Goal: Transaction & Acquisition: Purchase product/service

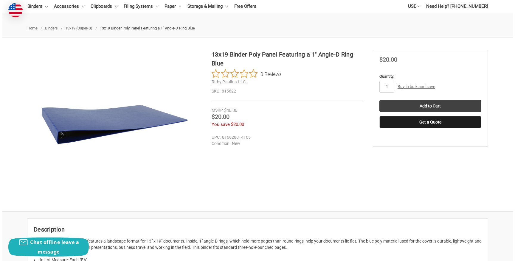
scroll to position [57, 0]
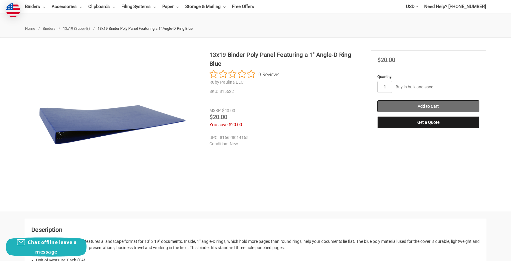
click at [442, 108] on input "Add to Cart" at bounding box center [428, 106] width 102 height 12
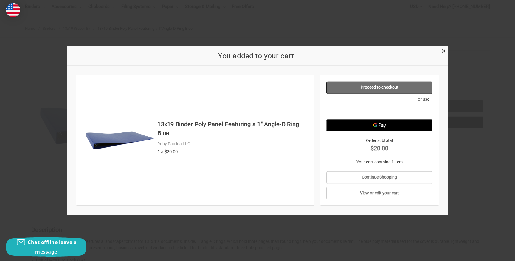
click at [383, 86] on link "Proceed to checkout" at bounding box center [379, 87] width 106 height 13
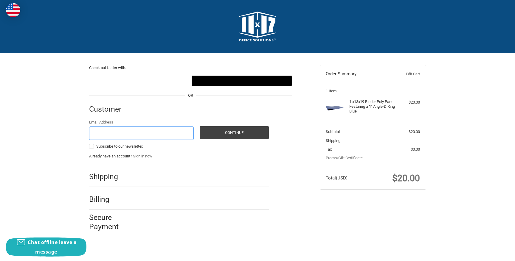
type input "[EMAIL_ADDRESS][DOMAIN_NAME]"
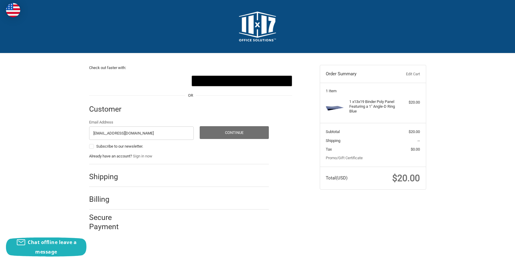
click at [237, 135] on button "Continue" at bounding box center [234, 132] width 69 height 13
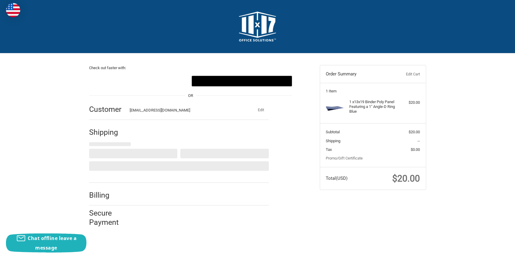
select select "US"
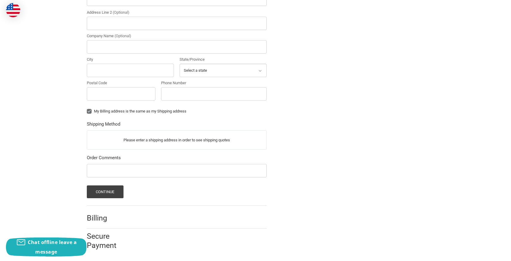
scroll to position [213, 0]
click at [185, 138] on p "Please enter a shipping address in order to see shipping quotes" at bounding box center [176, 141] width 179 height 12
click at [137, 142] on p "Please enter a shipping address in order to see shipping quotes" at bounding box center [176, 141] width 179 height 12
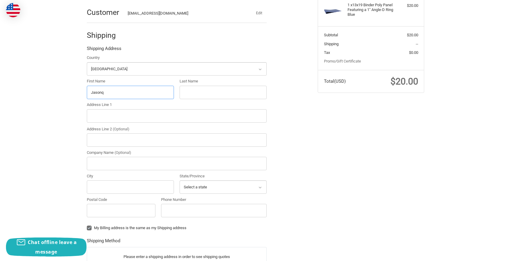
click at [118, 90] on input "Jasonq" at bounding box center [130, 92] width 87 height 13
type input "[PERSON_NAME]"
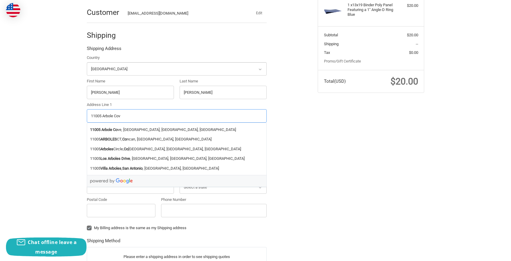
type input "[STREET_ADDRESS]"
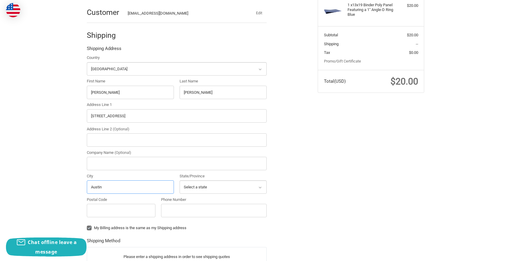
type input "Austin"
select select "[GEOGRAPHIC_DATA]"
type input "78739"
click at [253, 226] on label "My Billing address is the same as my Shipping address" at bounding box center [177, 228] width 180 height 5
click at [87, 225] on input "My Billing address is the same as my Shipping address" at bounding box center [87, 225] width 0 height 0
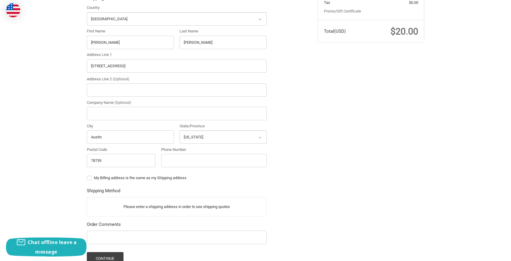
scroll to position [148, 0]
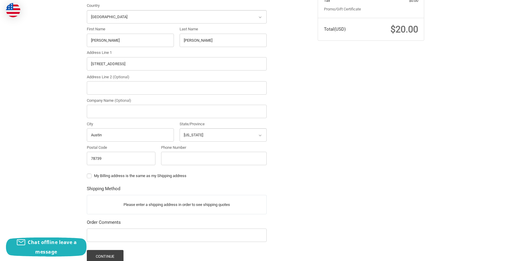
click at [143, 206] on p "Please enter a shipping address in order to see shipping quotes" at bounding box center [176, 205] width 179 height 12
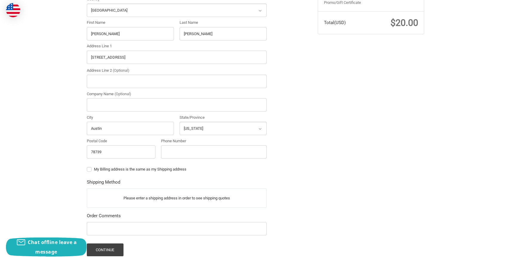
scroll to position [156, 0]
click at [91, 168] on label "My Billing address is the same as my Shipping address" at bounding box center [177, 169] width 180 height 5
click at [87, 167] on input "My Billing address is the same as my Shipping address" at bounding box center [87, 166] width 0 height 0
checkbox input "true"
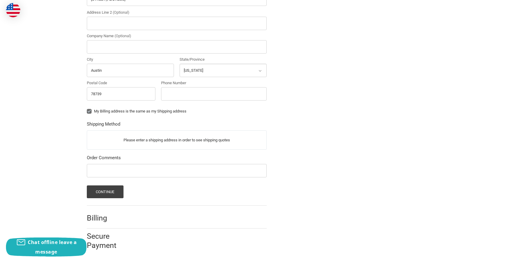
scroll to position [213, 0]
click at [102, 191] on button "Continue" at bounding box center [105, 192] width 37 height 13
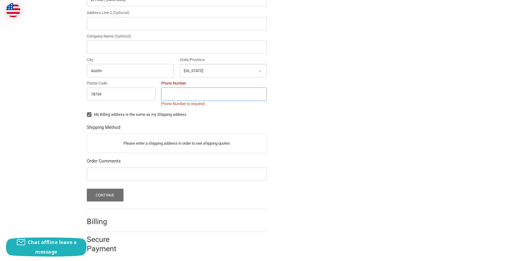
scroll to position [175, 0]
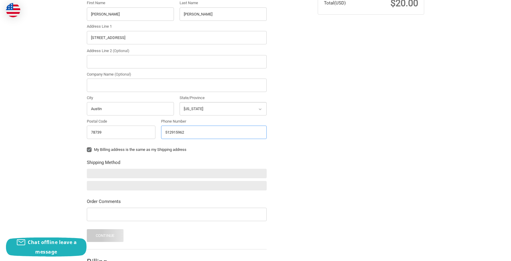
type input "5129159622"
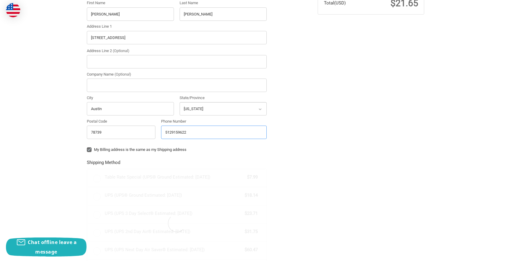
radio input "true"
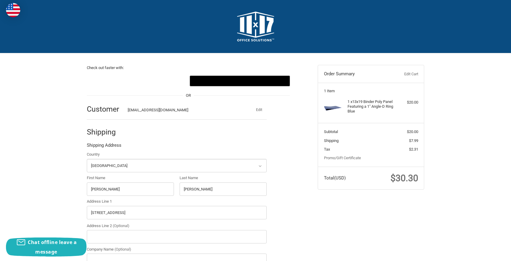
scroll to position [0, 0]
